Goal: Task Accomplishment & Management: Manage account settings

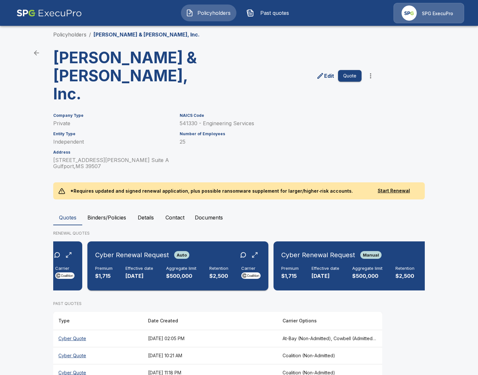
scroll to position [0, 179]
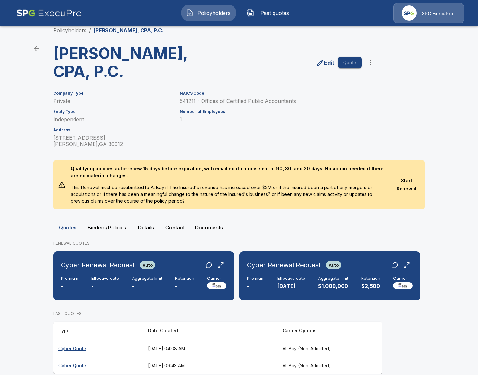
scroll to position [21, 0]
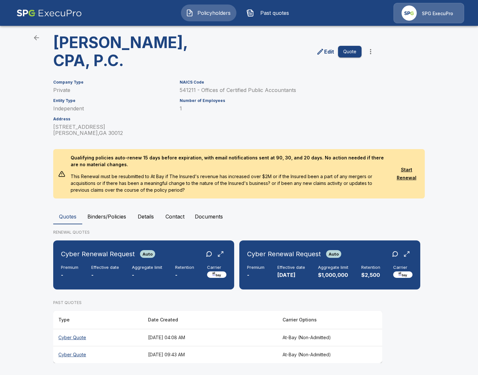
click at [253, 337] on th "August 12, 2025 at 04:08 AM" at bounding box center [210, 337] width 135 height 17
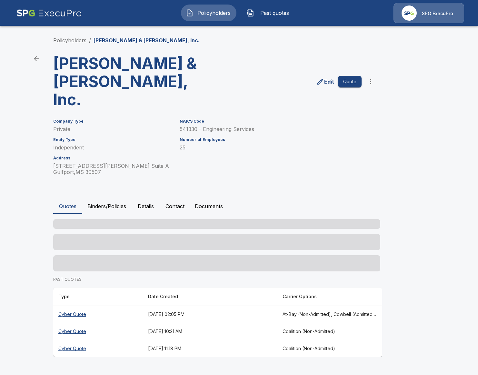
scroll to position [6, 0]
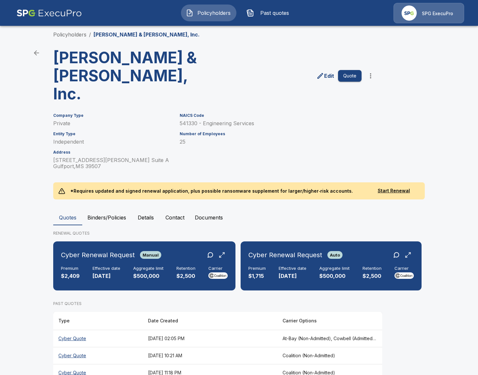
click at [287, 330] on th "At-Bay (Non-Admitted), Cowbell (Admitted), Corvus Cyber (Non-Admitted), Tokio M…" at bounding box center [330, 338] width 105 height 17
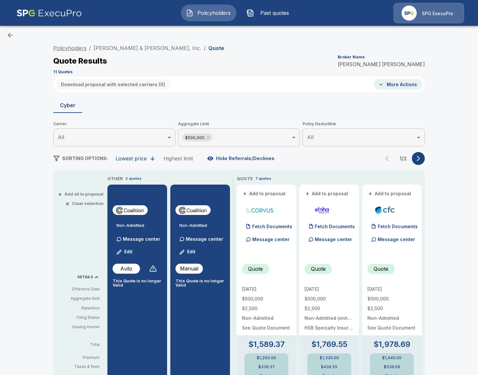
click at [68, 46] on link "Policyholders" at bounding box center [69, 48] width 33 height 6
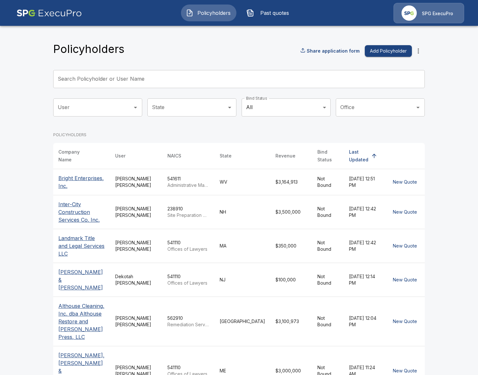
click at [213, 83] on input "Search Policyholder or User Name" at bounding box center [235, 79] width 365 height 18
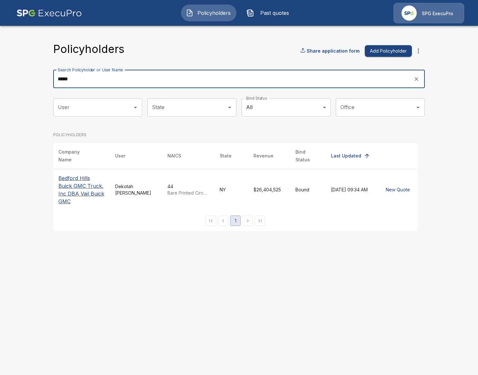
type input "*****"
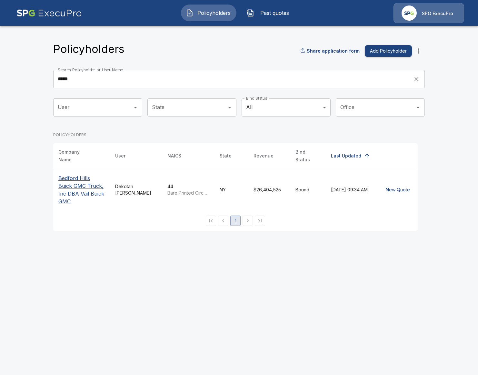
click at [77, 177] on p "Bedford Hills Buick GMC Truck, Inc DBA Vail Buick GMC" at bounding box center [81, 189] width 46 height 31
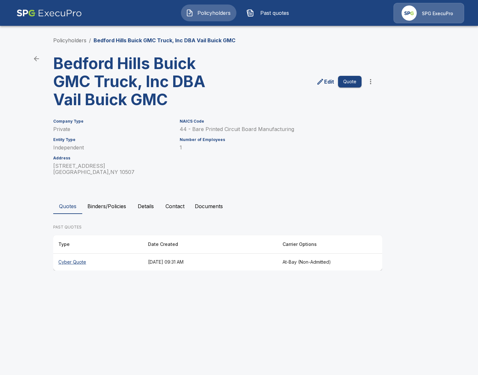
click at [120, 263] on th "Cyber Quote" at bounding box center [98, 262] width 90 height 17
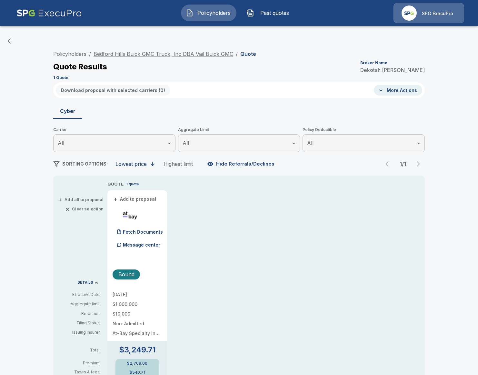
click at [142, 51] on link "Bedford Hills Buick GMC Truck, Inc DBA Vail Buick GMC" at bounding box center [164, 54] width 140 height 6
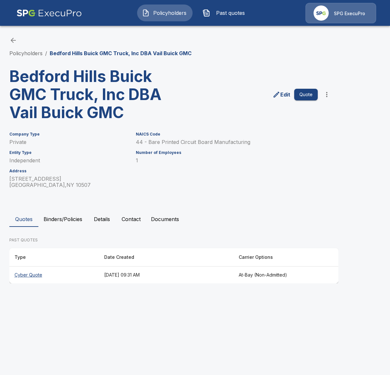
click at [323, 8] on img at bounding box center [321, 12] width 15 height 15
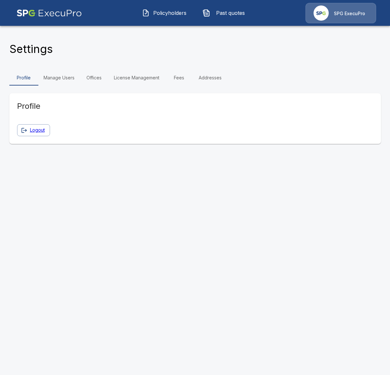
click at [60, 75] on link "Manage Users" at bounding box center [58, 77] width 41 height 15
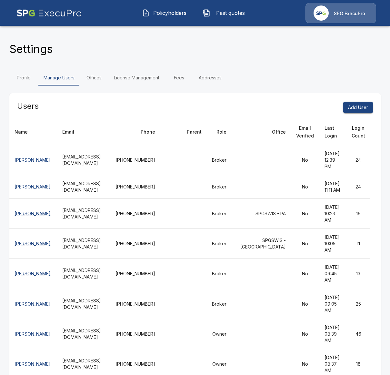
click at [16, 78] on link "Profile" at bounding box center [23, 77] width 29 height 15
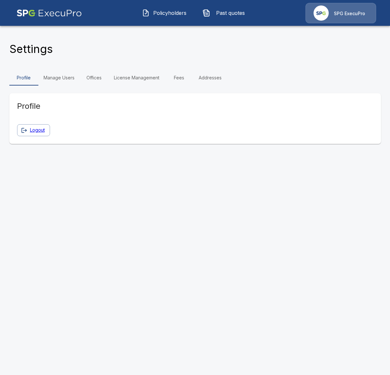
click at [158, 15] on span "Policyholders" at bounding box center [170, 13] width 36 height 8
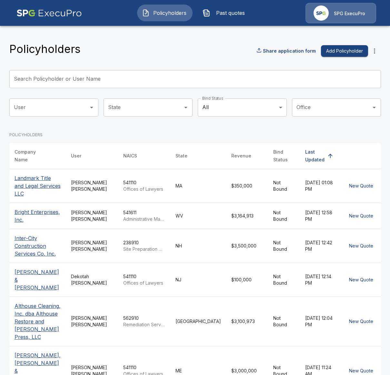
click at [341, 16] on p "SPG ExecuPro" at bounding box center [349, 13] width 31 height 6
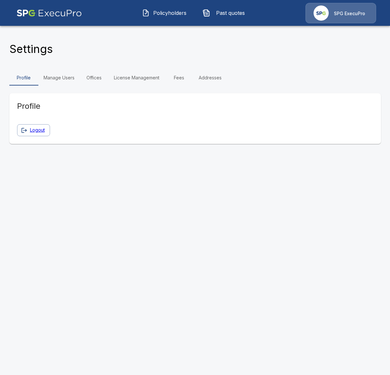
click at [62, 78] on link "Manage Users" at bounding box center [58, 77] width 41 height 15
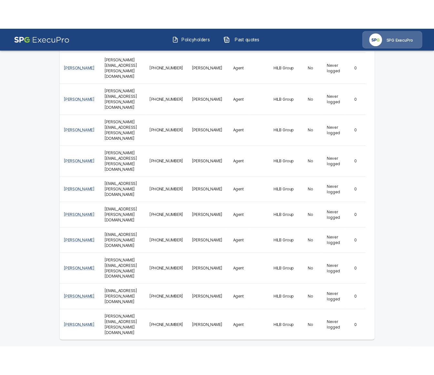
scroll to position [2746, 0]
